Goal: Information Seeking & Learning: Check status

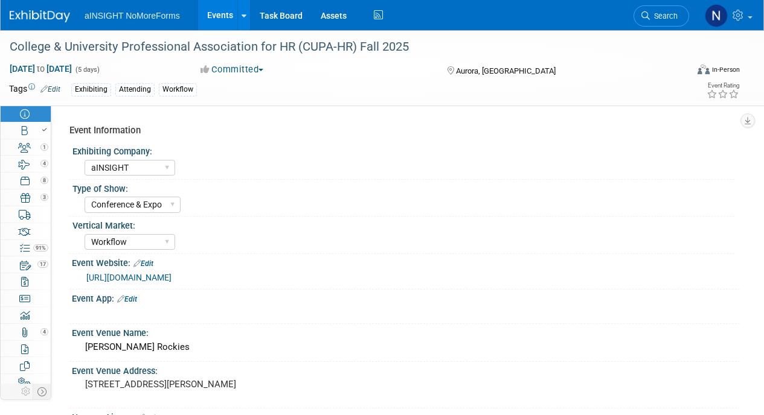
select select "aINSIGHT"
select select "Conference & Expo"
select select "Workflow"
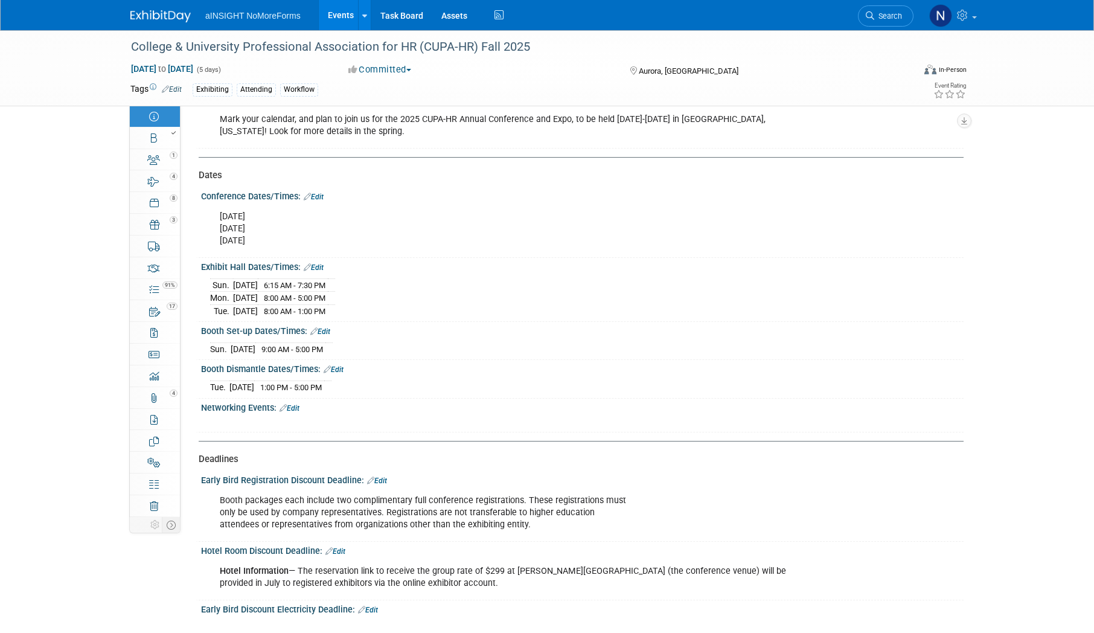
click at [355, 14] on link "Events" at bounding box center [341, 15] width 44 height 30
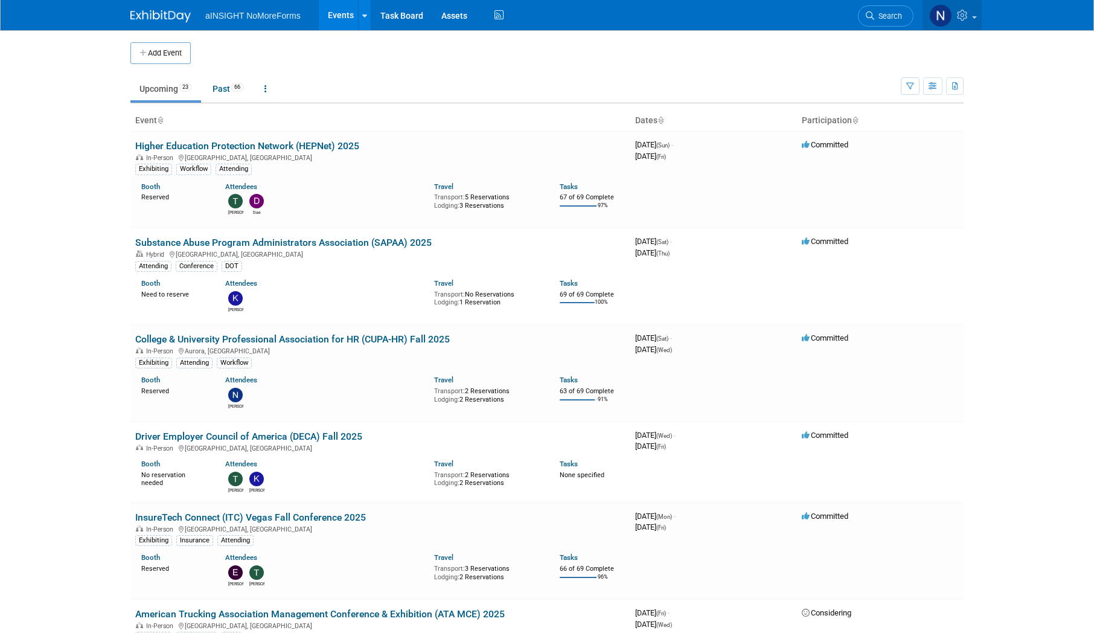
click at [972, 17] on span at bounding box center [974, 17] width 5 height 2
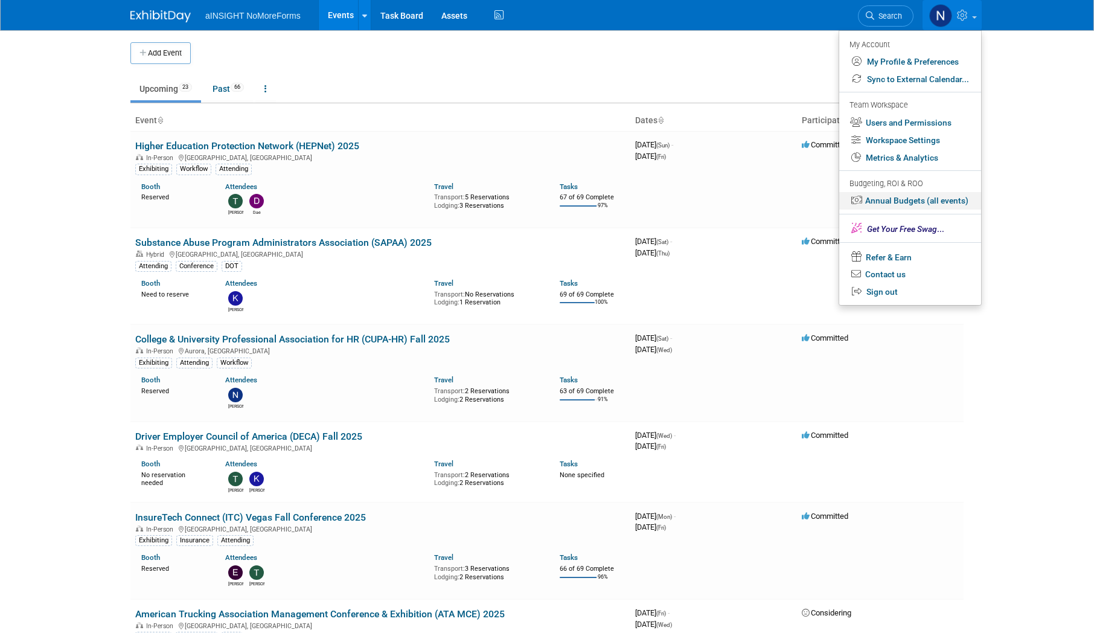
click at [932, 203] on link "Annual Budgets (all events)" at bounding box center [910, 201] width 142 height 18
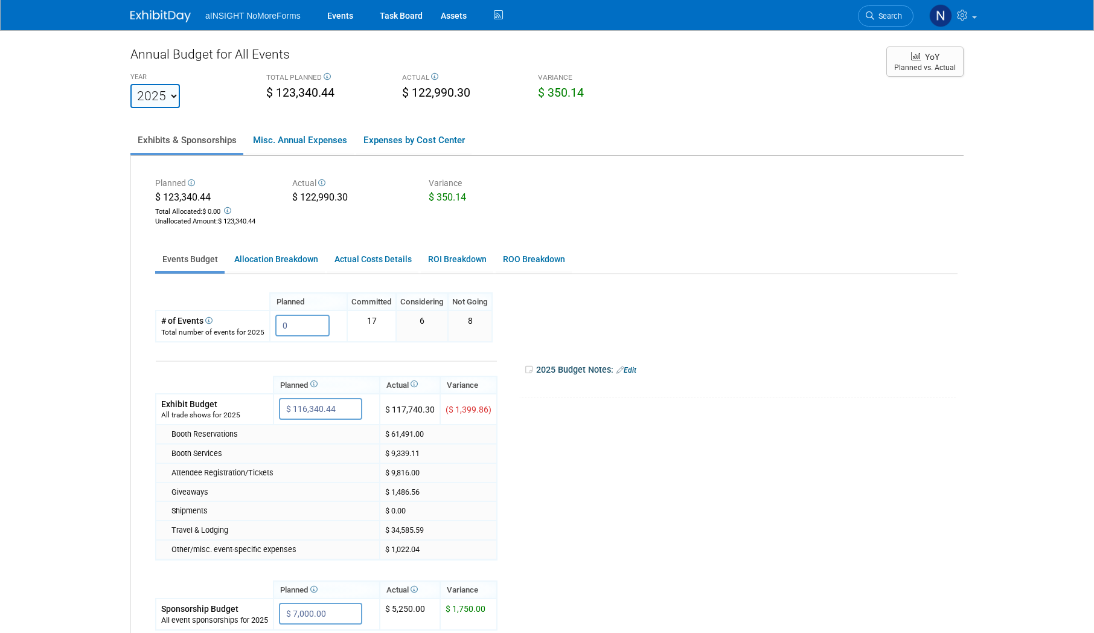
click at [168, 98] on select "2022 2023 2024 2025 2026 2027 2028 2029 2030 2031" at bounding box center [155, 96] width 50 height 24
select select "2023"
click at [130, 84] on select "2022 2023 2024 2025 2026 2027 2028 2029 2030 2031" at bounding box center [155, 96] width 50 height 24
click at [170, 96] on select "2022 2023 2024 2025 2026 2027 2028 2029 2030 2031" at bounding box center [155, 96] width 50 height 24
select select "2024"
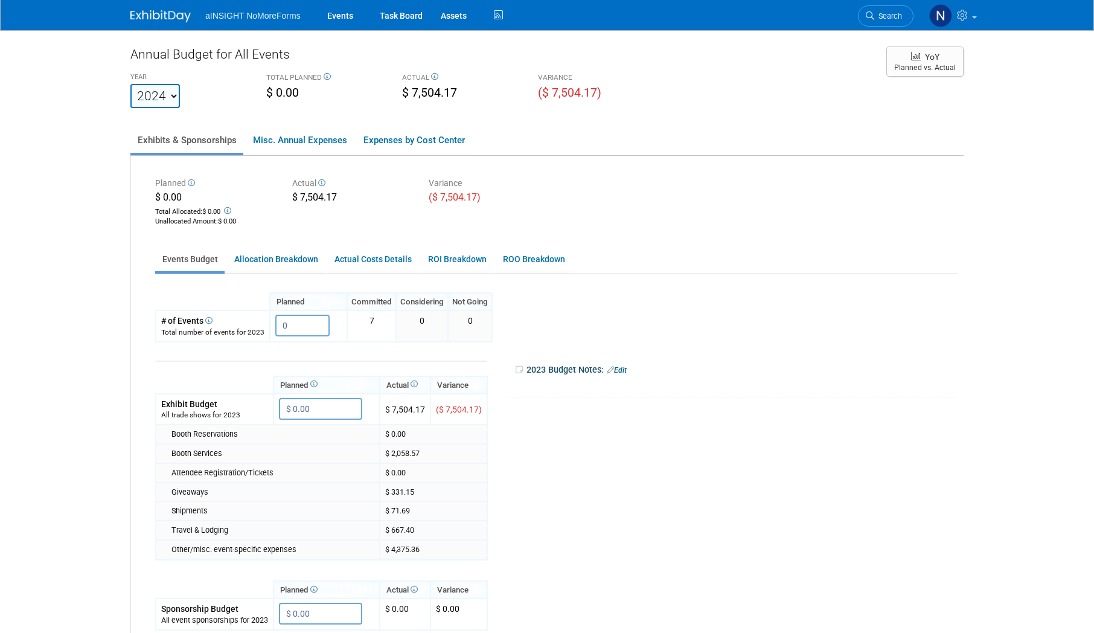
click at [130, 84] on select "2022 2023 2024 2025 2026 2027 2028 2029 2030 2031" at bounding box center [155, 96] width 50 height 24
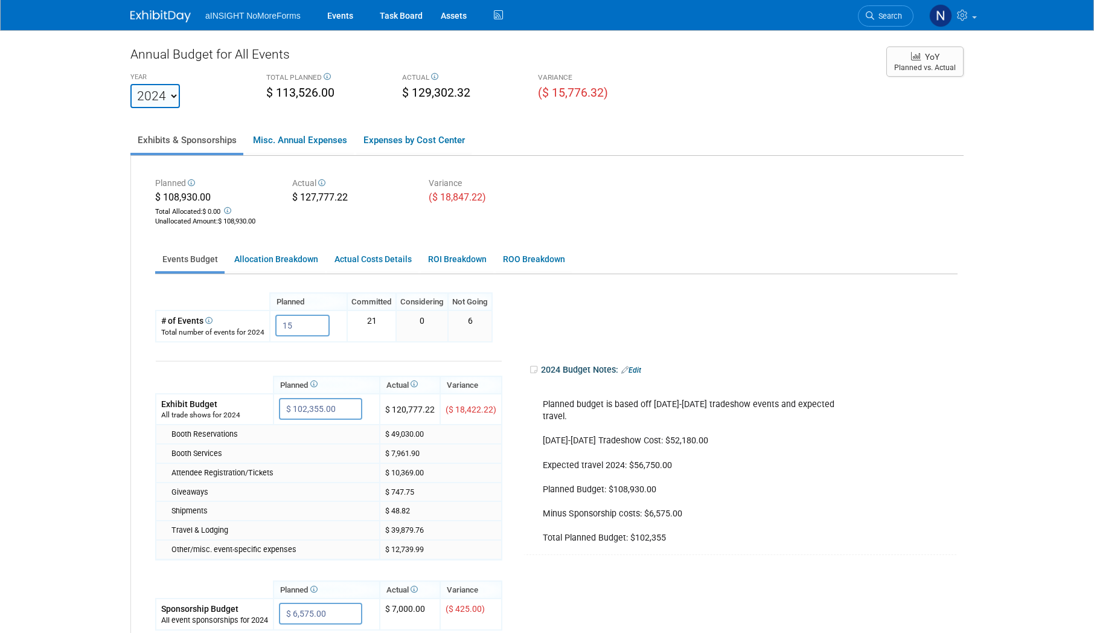
click at [325, 74] on icon at bounding box center [326, 76] width 9 height 7
click at [557, 78] on div "VARIANCE" at bounding box center [597, 78] width 118 height 12
click at [636, 97] on div "($ 15,776.32)" at bounding box center [597, 94] width 118 height 19
click at [155, 105] on select "2022 2023 2024 2025 2026 2027 2028 2029 2030 2031" at bounding box center [155, 96] width 50 height 24
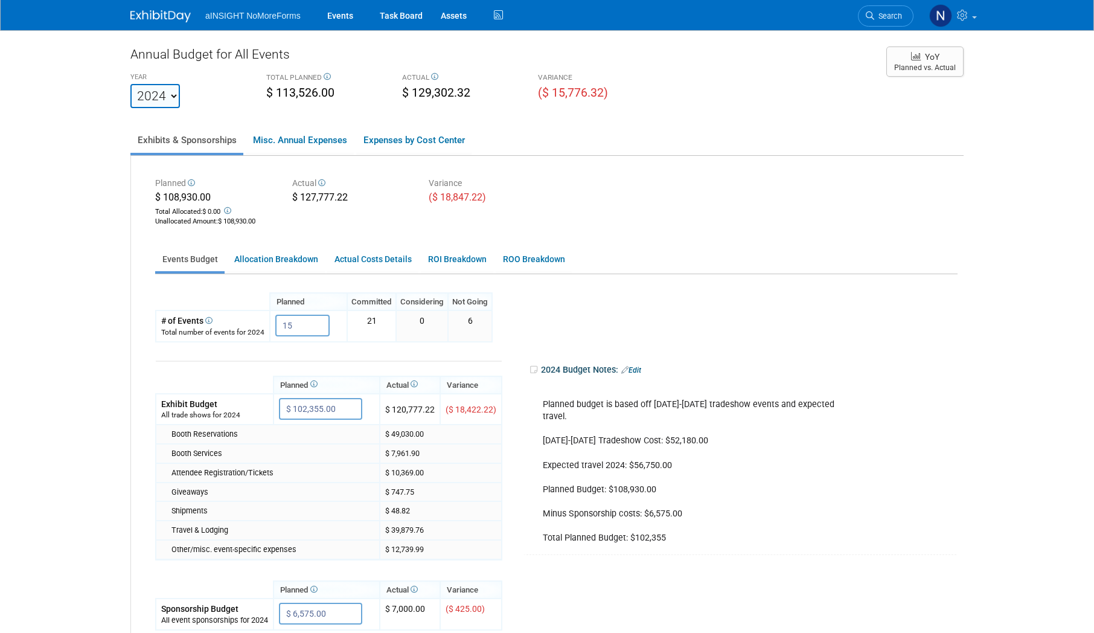
select select "2025"
click at [130, 84] on select "2022 2023 2024 2025 2026 2027 2028 2029 2030 2031" at bounding box center [155, 96] width 50 height 24
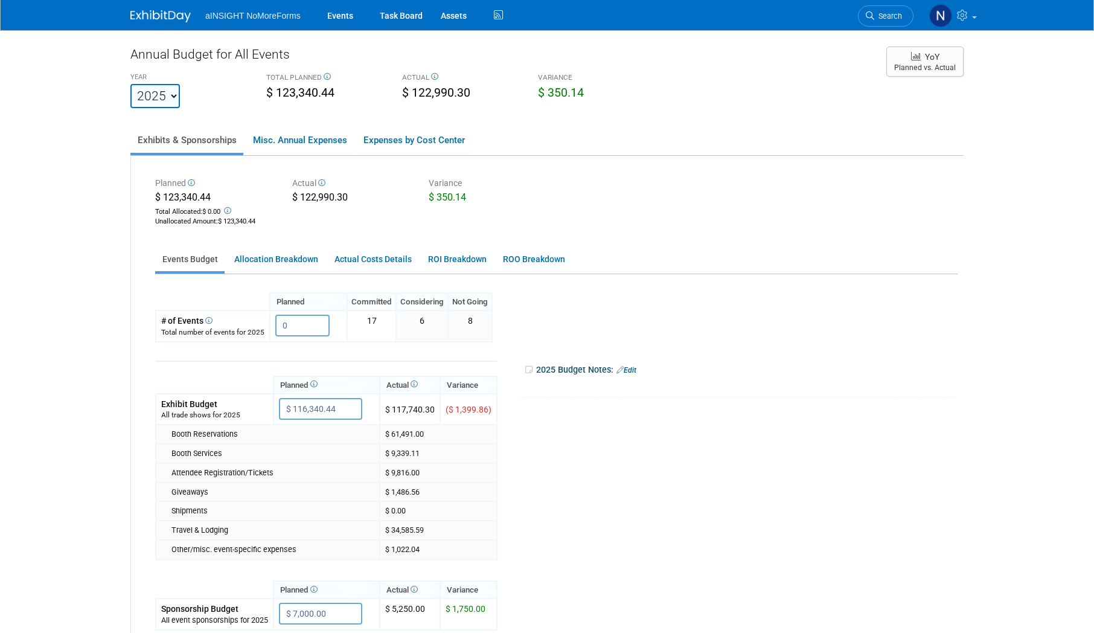
click at [168, 103] on select "2022 2023 2024 2025 2026 2027 2028 2029 2030 2031" at bounding box center [155, 96] width 50 height 24
select select "2026"
click at [130, 84] on select "2022 2023 2024 2025 2026 2027 2028 2029 2030 2031" at bounding box center [155, 96] width 50 height 24
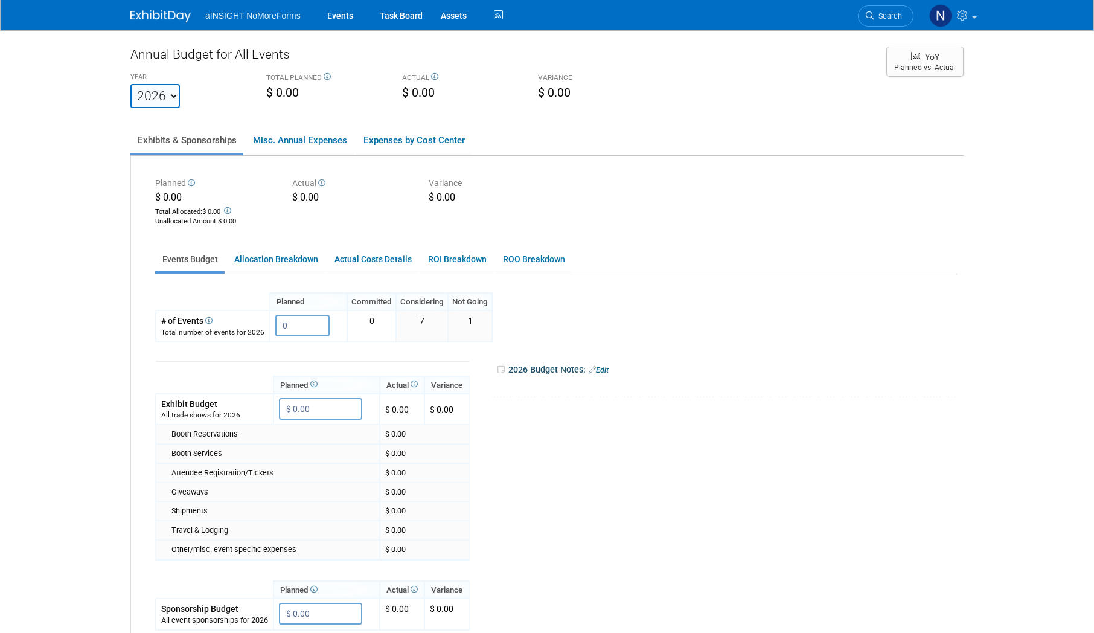
click at [174, 93] on select "2022 2023 2024 2025 2026 2027 2028 2029 2030 2031" at bounding box center [155, 96] width 50 height 24
select select "2025"
click at [130, 84] on select "2022 2023 2024 2025 2026 2027 2028 2029 2030 2031" at bounding box center [155, 96] width 50 height 24
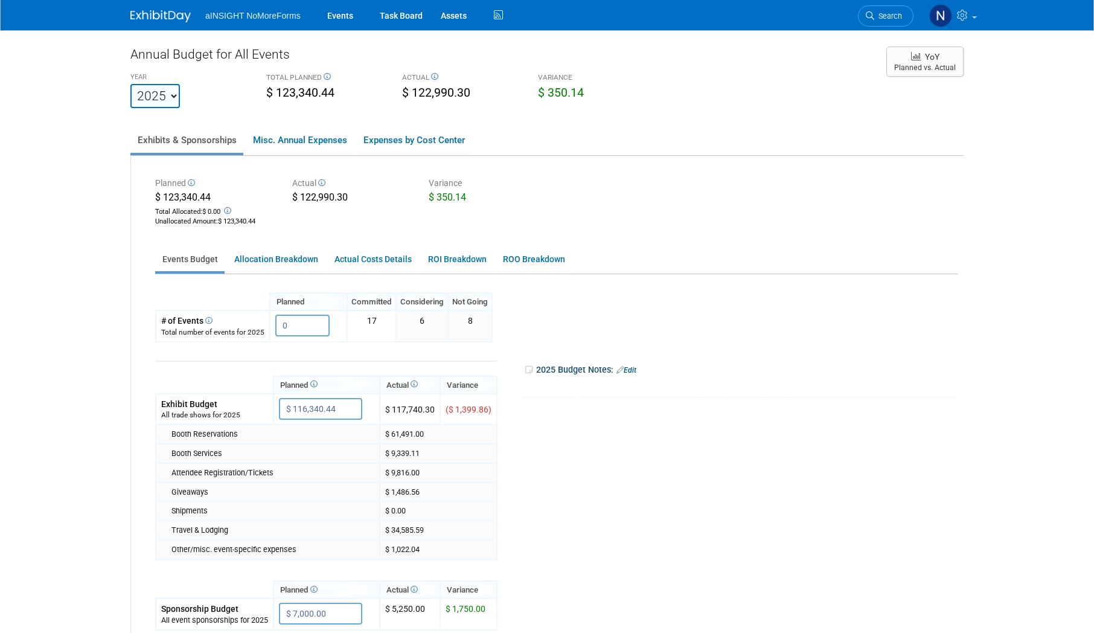
click at [842, 507] on tr "Planned Actual X X" at bounding box center [553, 530] width 796 height 377
click at [345, 8] on link "Events" at bounding box center [340, 15] width 44 height 30
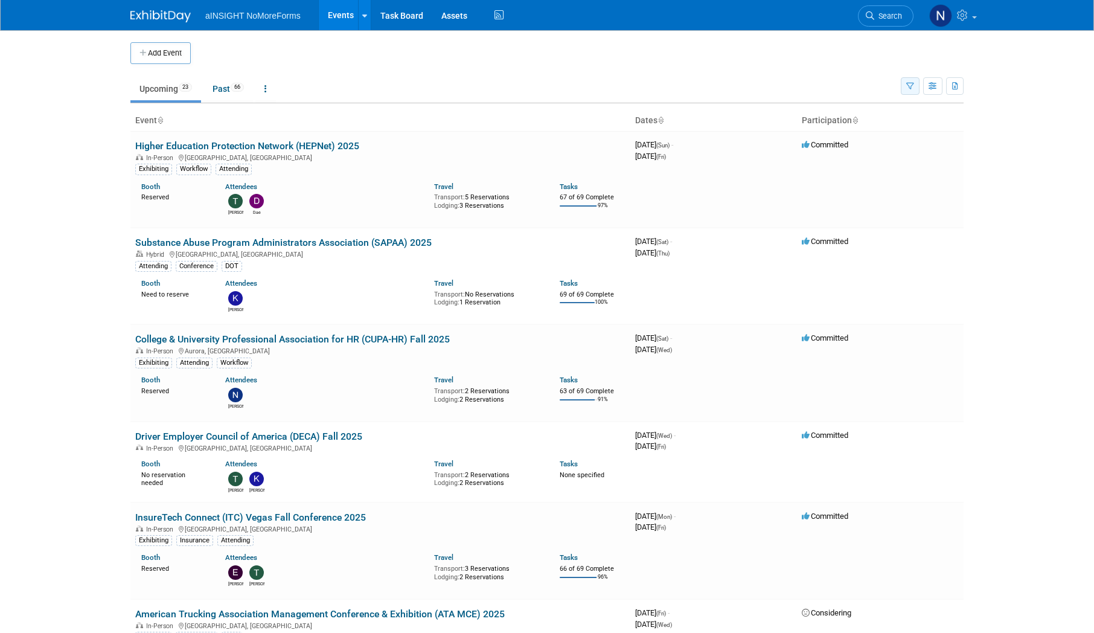
click at [911, 85] on icon "button" at bounding box center [910, 87] width 8 height 8
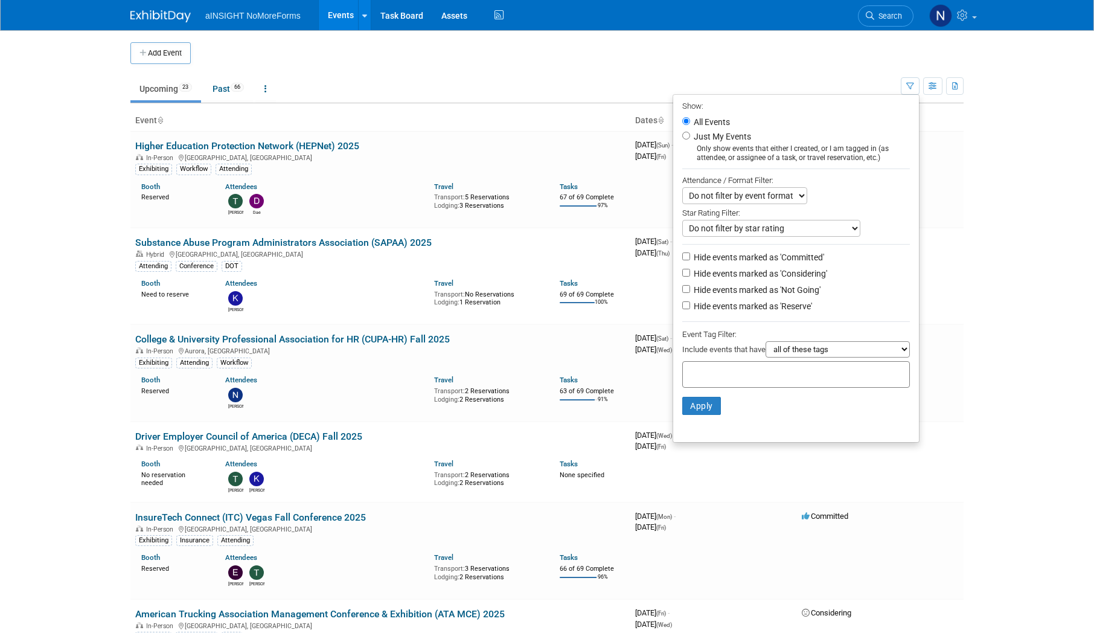
click at [818, 347] on select "all of these tags any one of these tags only and exactly these specific tags" at bounding box center [838, 349] width 144 height 16
click at [839, 351] on select "all of these tags any one of these tags only and exactly these specific tags" at bounding box center [838, 349] width 144 height 16
click at [824, 394] on li "Apply Clear Filters" at bounding box center [796, 406] width 246 height 36
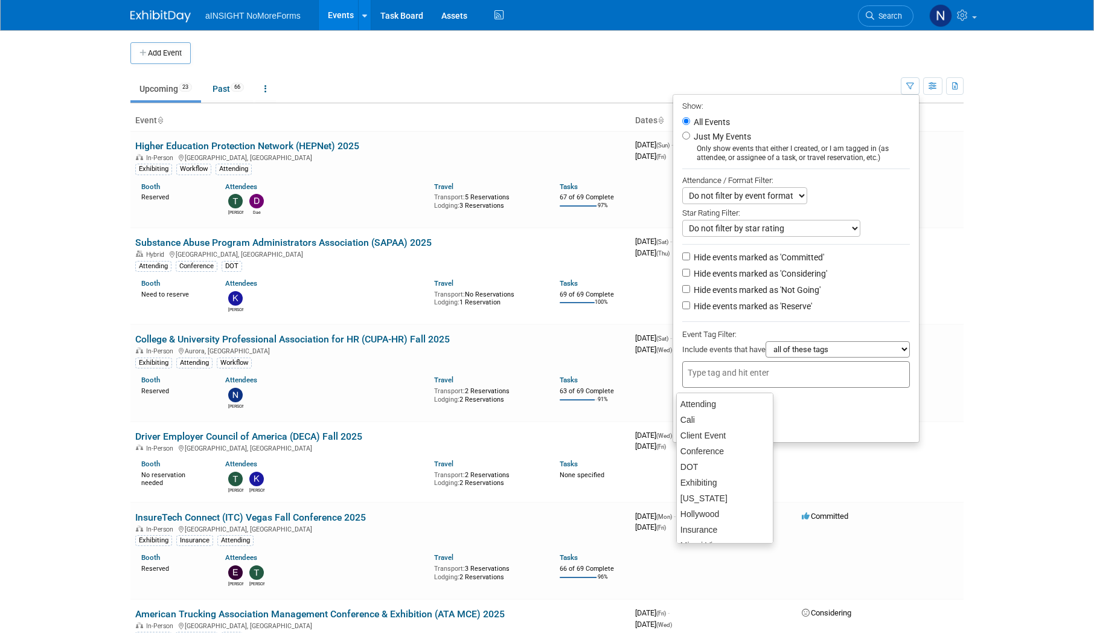
click at [823, 372] on div at bounding box center [796, 374] width 228 height 27
click at [715, 479] on div "Exhibiting" at bounding box center [724, 482] width 97 height 17
type input "Exhibiting"
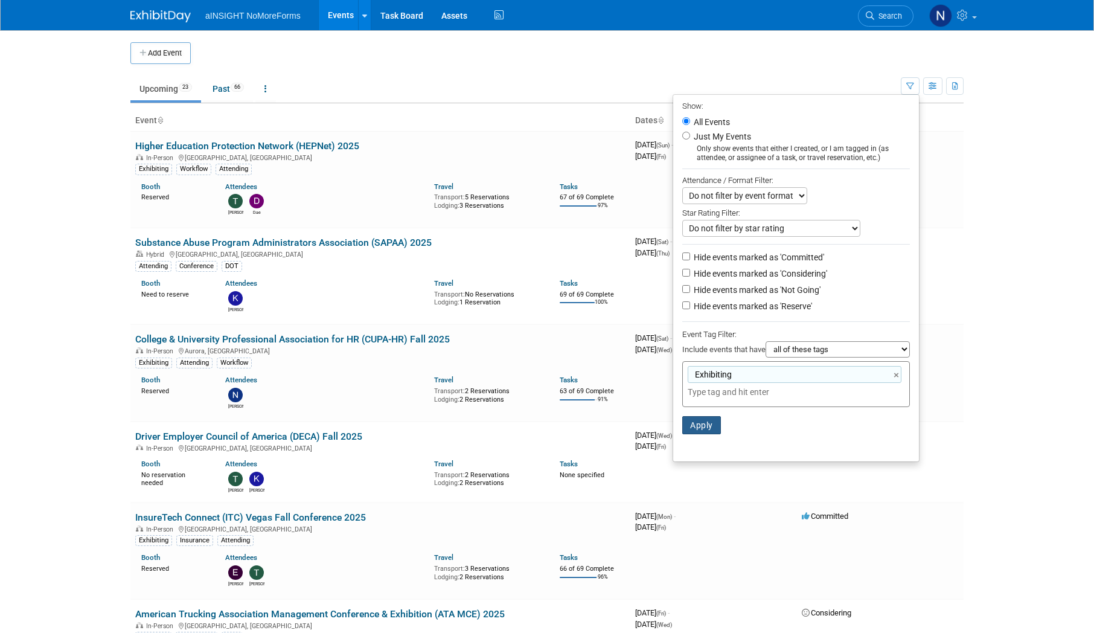
click at [707, 431] on button "Apply" at bounding box center [701, 425] width 39 height 18
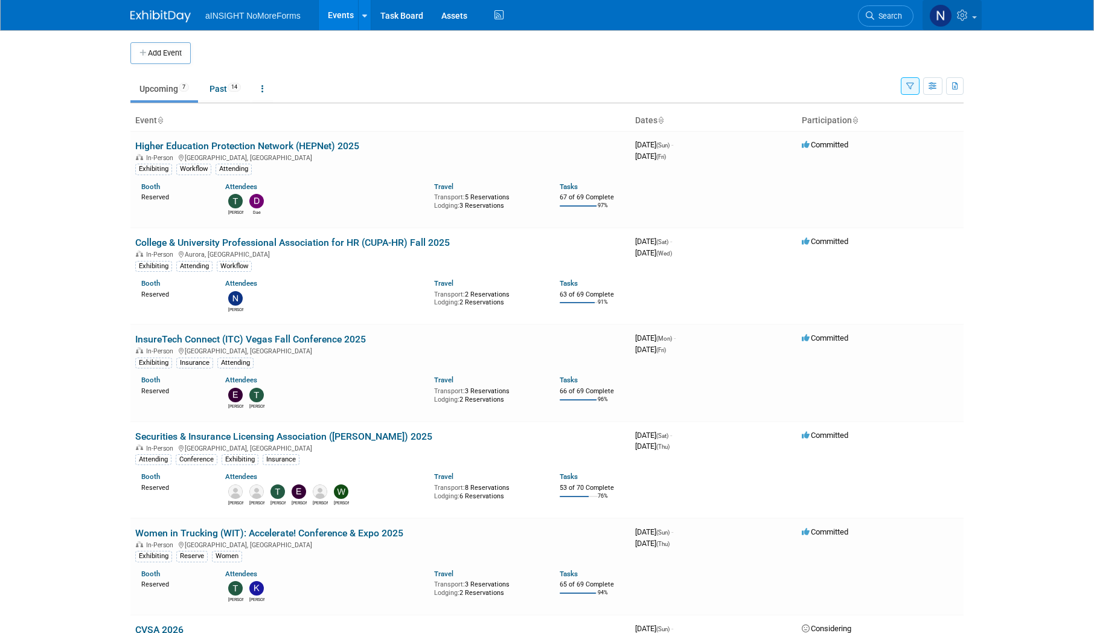
click at [970, 14] on icon at bounding box center [964, 15] width 14 height 11
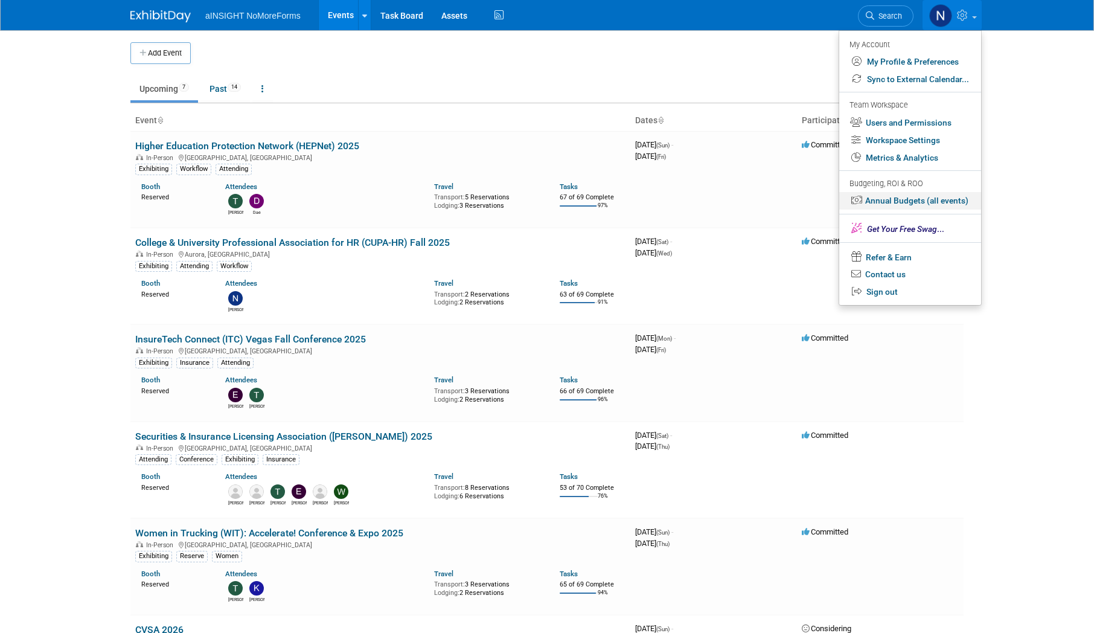
click at [913, 198] on link "Annual Budgets (all events)" at bounding box center [910, 201] width 142 height 18
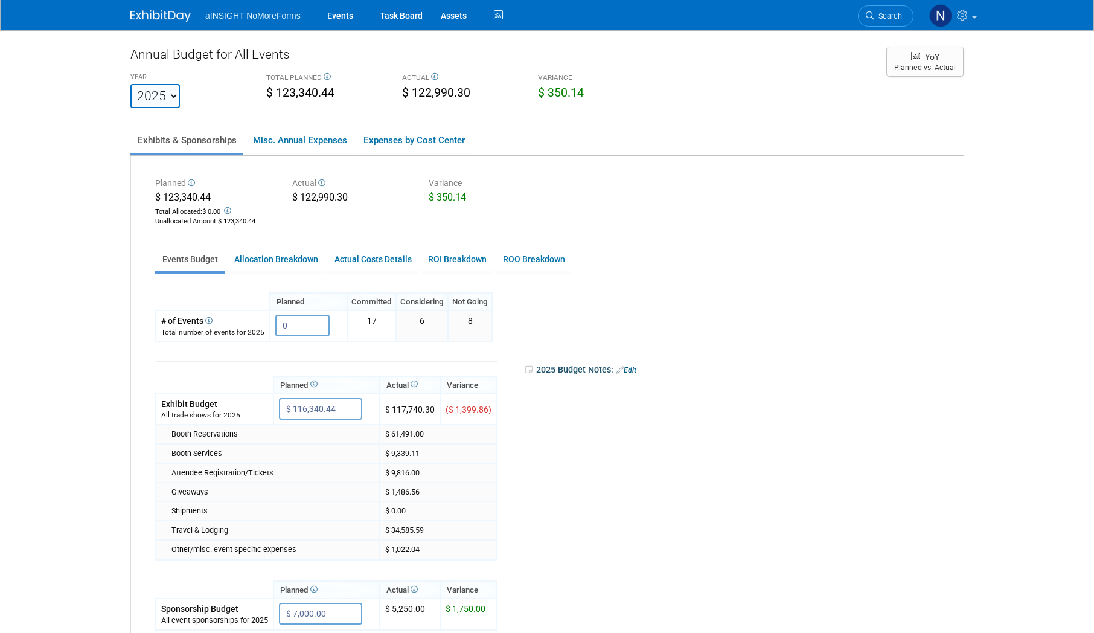
drag, startPoint x: 178, startPoint y: 87, endPoint x: 173, endPoint y: 90, distance: 6.2
click at [178, 87] on select "2022 2023 2024 2025 2026 2027 2028 2029 2030 2031" at bounding box center [155, 96] width 50 height 24
select select "2023"
click at [130, 84] on select "2022 2023 2024 2025 2026 2027 2028 2029 2030 2031" at bounding box center [155, 96] width 50 height 24
click at [158, 96] on select "2022 2023 2024 2025 2026 2027 2028 2029 2030 2031" at bounding box center [155, 96] width 50 height 24
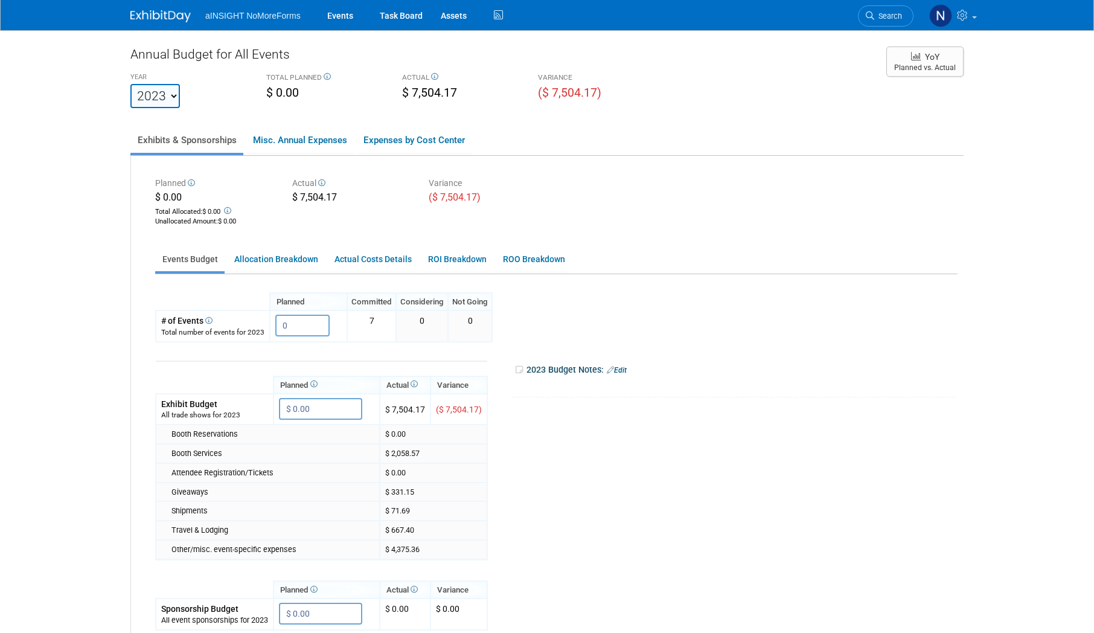
select select "2025"
click at [130, 84] on select "2022 2023 2024 2025 2026 2027 2028 2029 2030 2031" at bounding box center [155, 96] width 50 height 24
